Goal: Navigation & Orientation: Find specific page/section

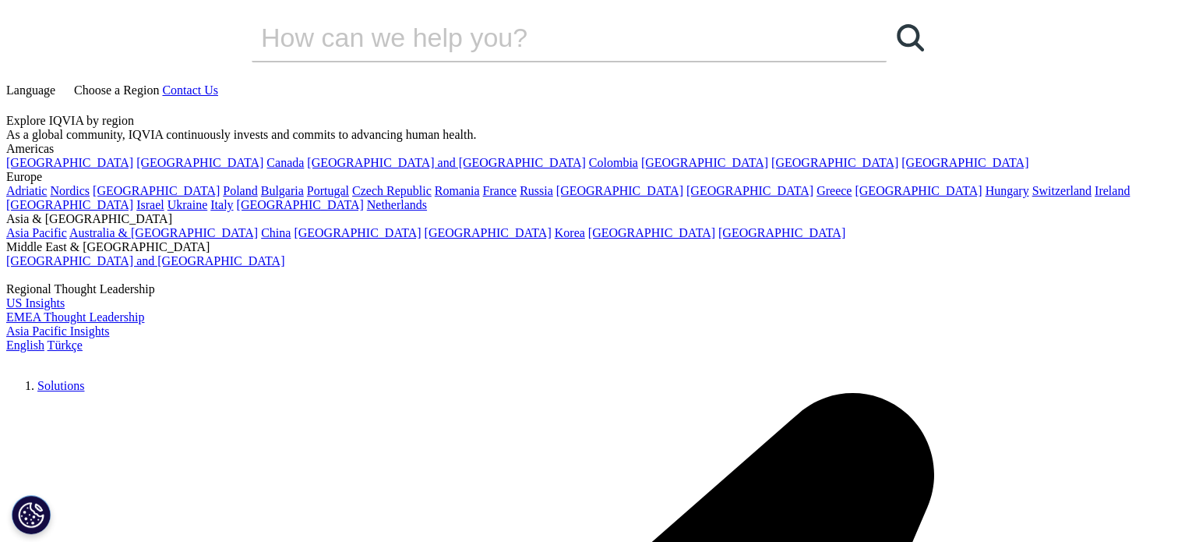
click at [55, 83] on span "Language" at bounding box center [30, 89] width 49 height 13
click at [83, 338] on link "Türkçe" at bounding box center [65, 344] width 35 height 13
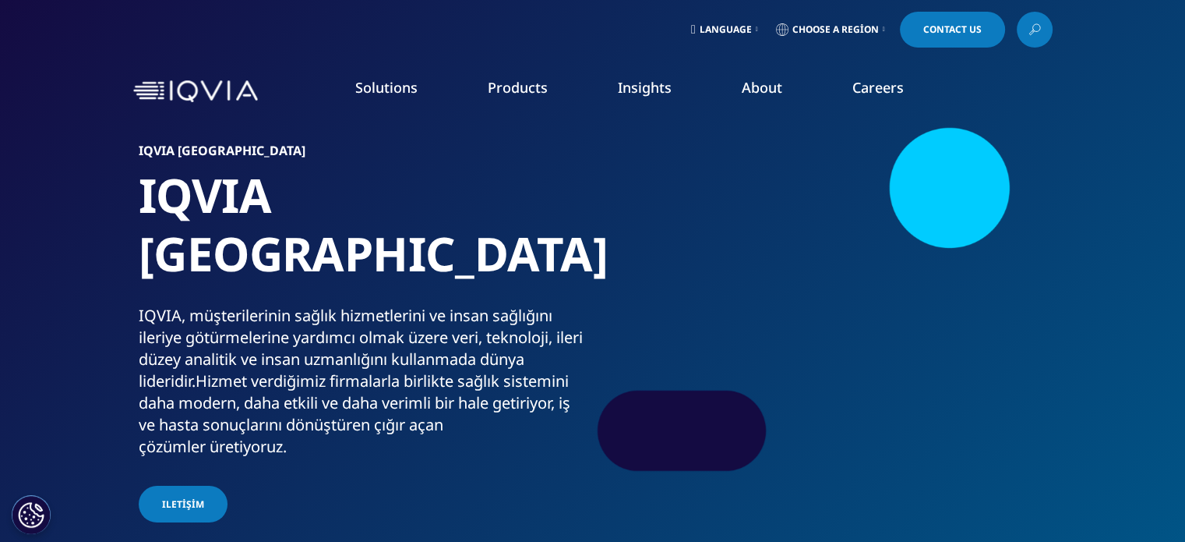
click at [704, 14] on link "Language" at bounding box center [724, 30] width 73 height 36
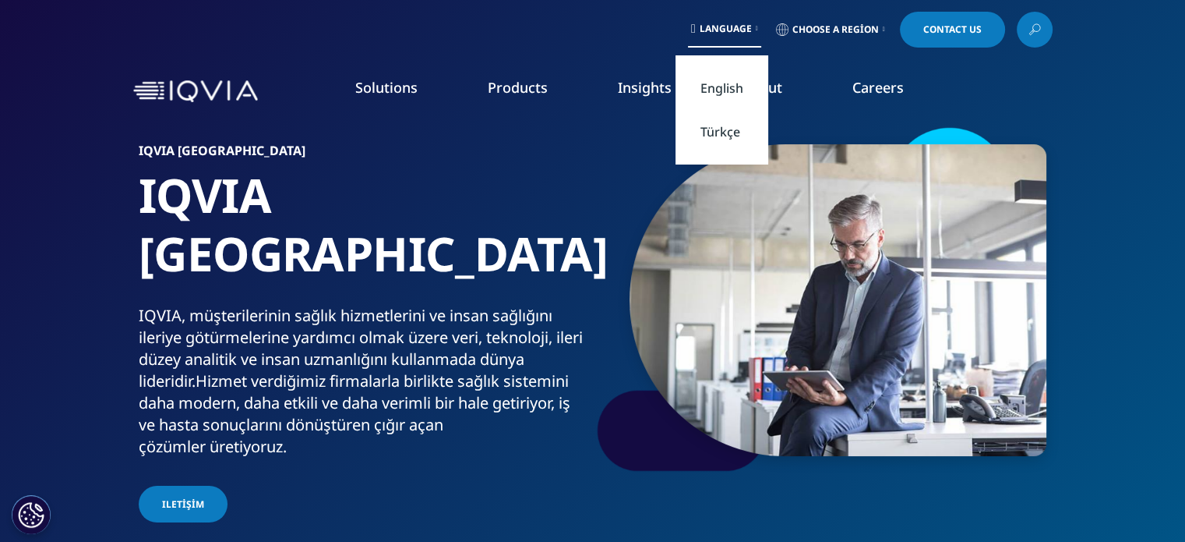
click at [693, 130] on link "Türkçe" at bounding box center [722, 132] width 93 height 44
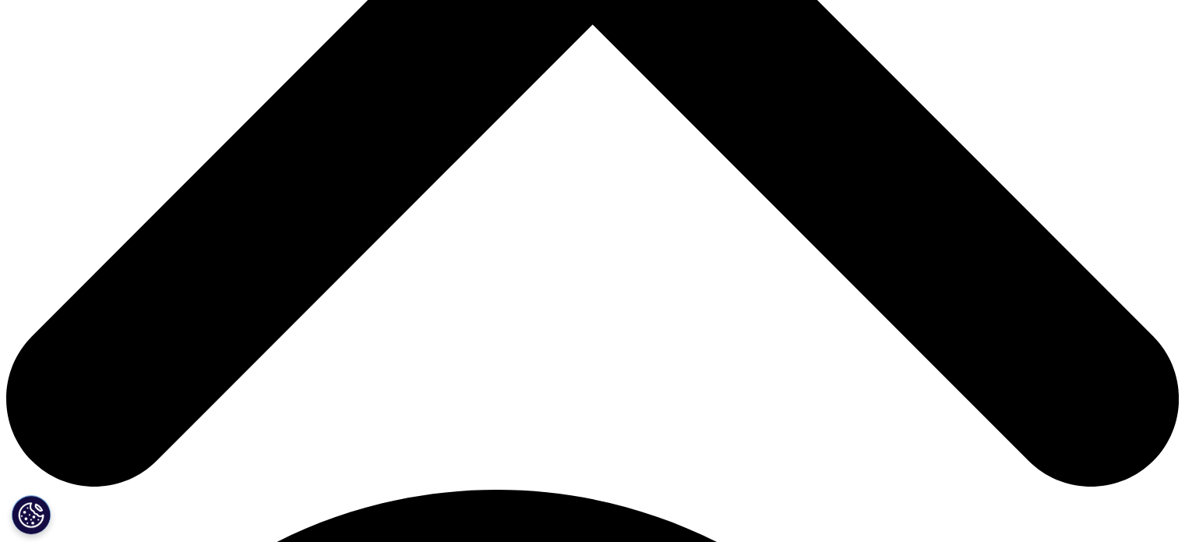
scroll to position [900, 0]
